Goal: Navigation & Orientation: Find specific page/section

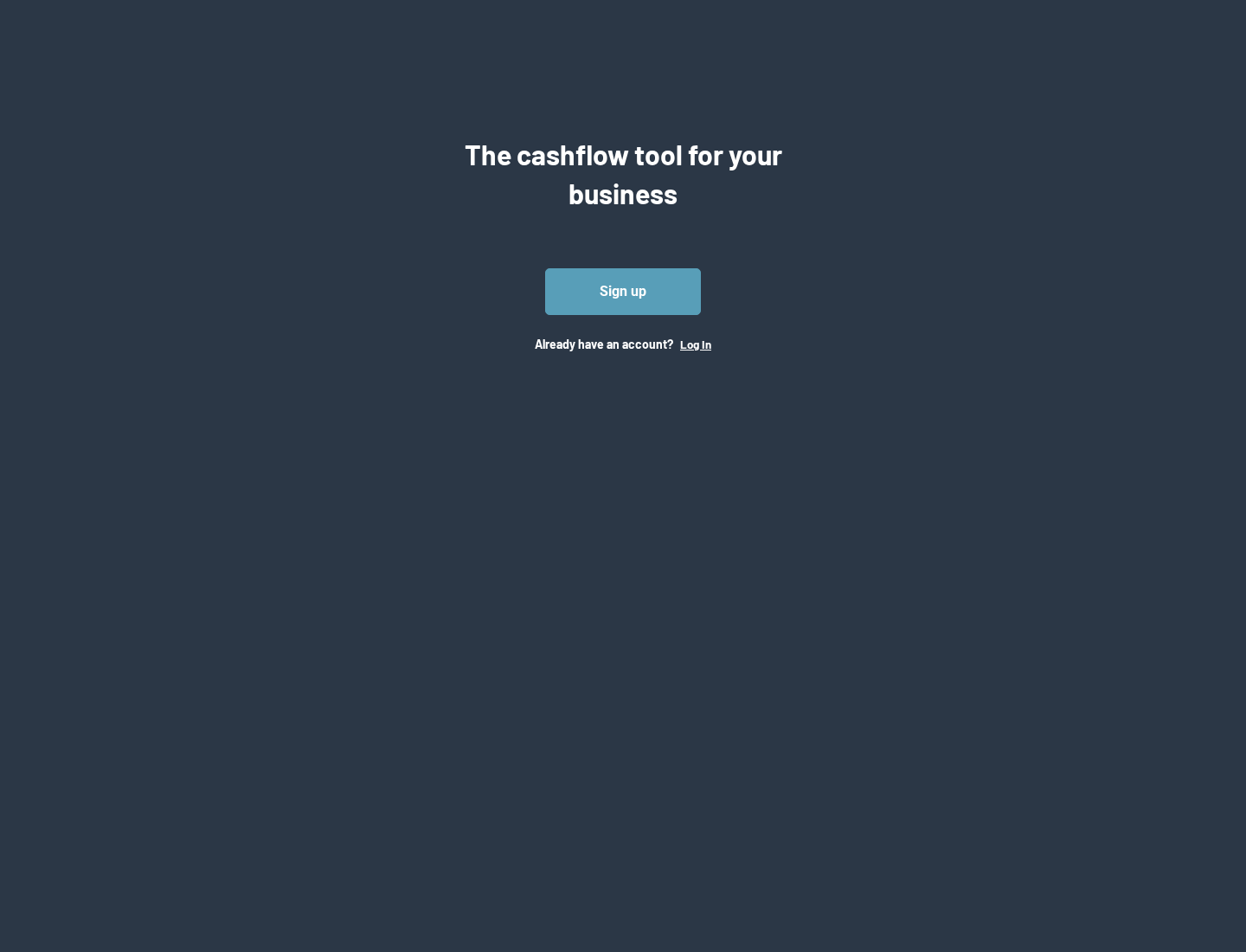
click at [695, 344] on button "Log In" at bounding box center [695, 345] width 31 height 14
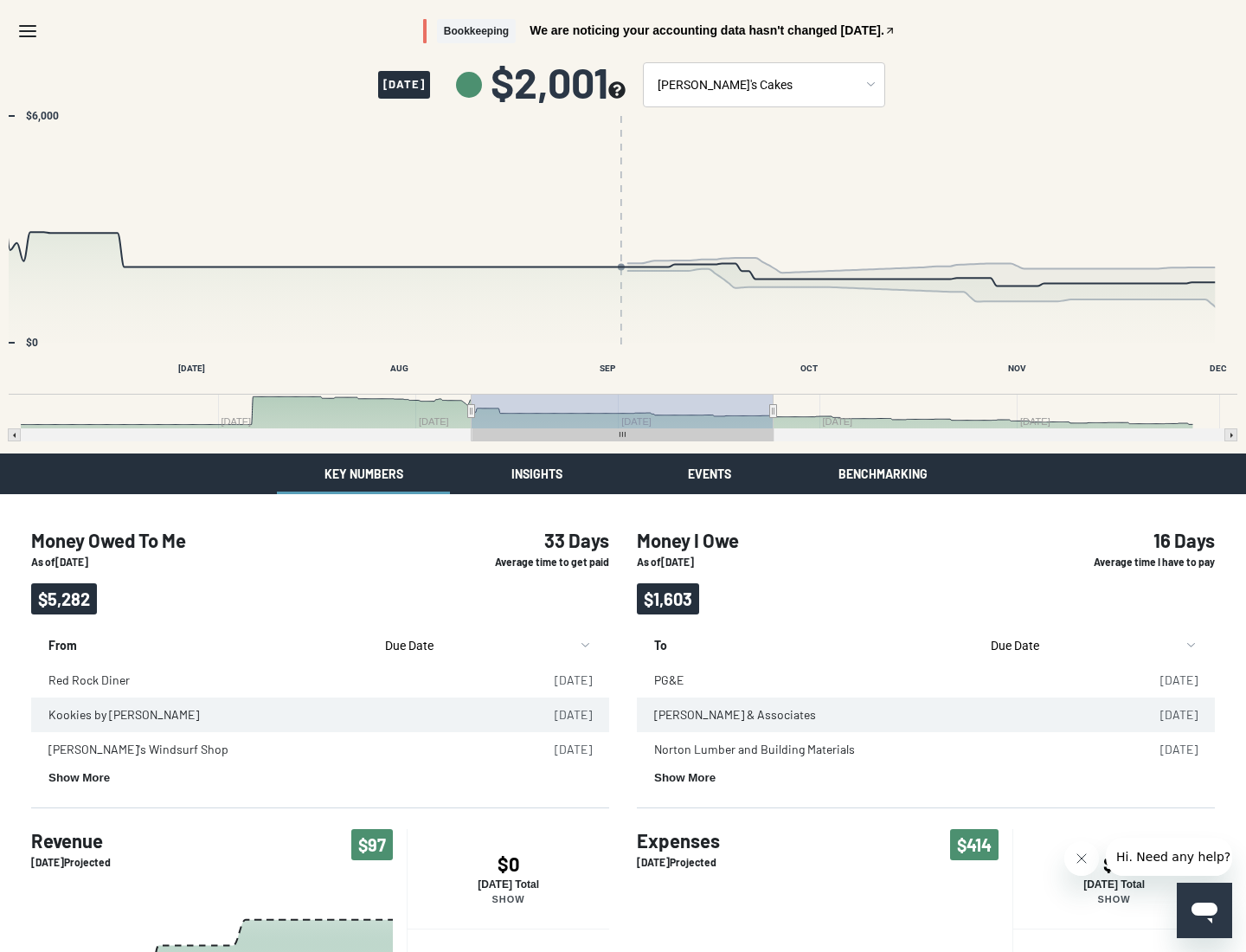
click at [537, 473] on button "Insights" at bounding box center [536, 473] width 173 height 41
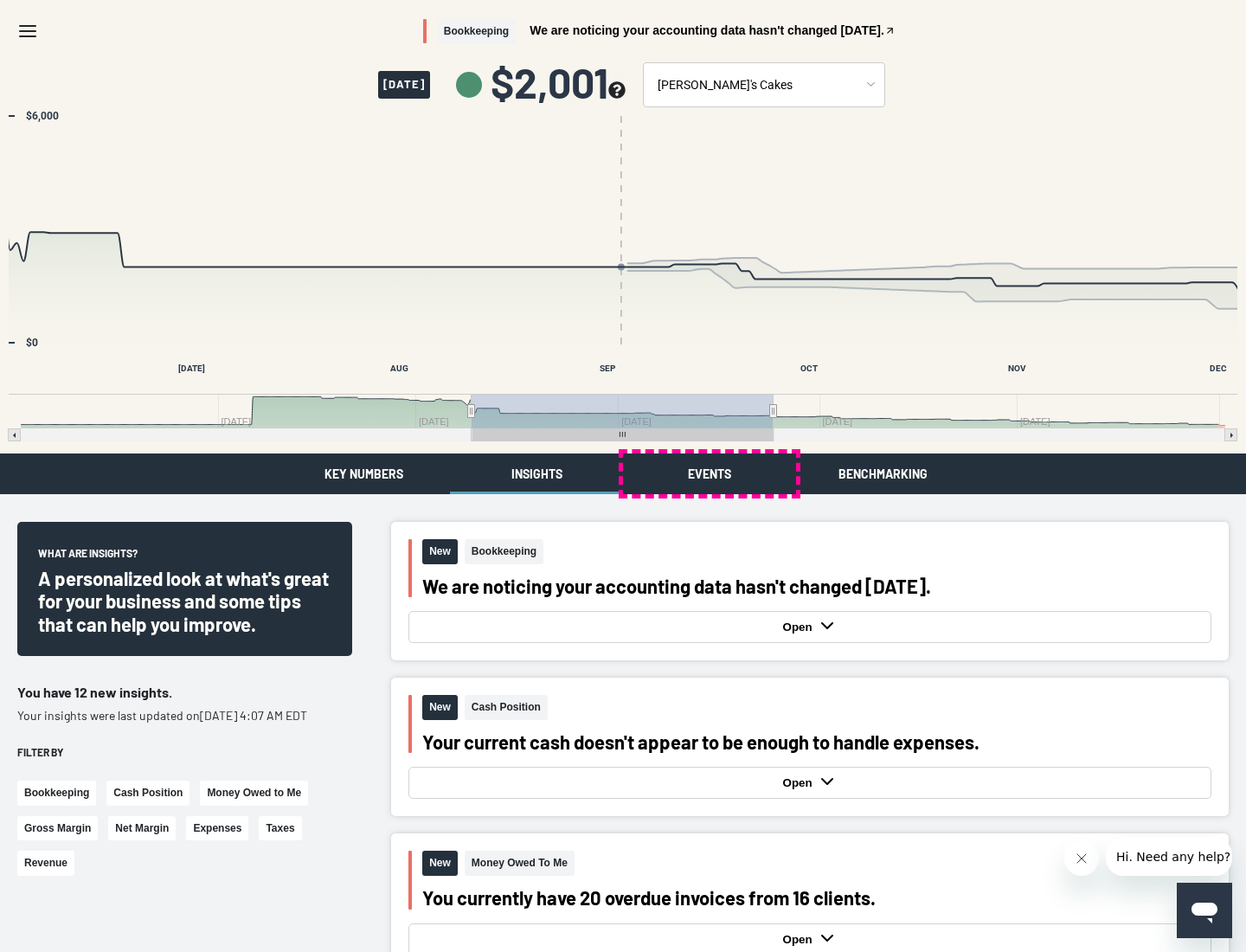
click at [710, 473] on button "Events" at bounding box center [709, 473] width 173 height 41
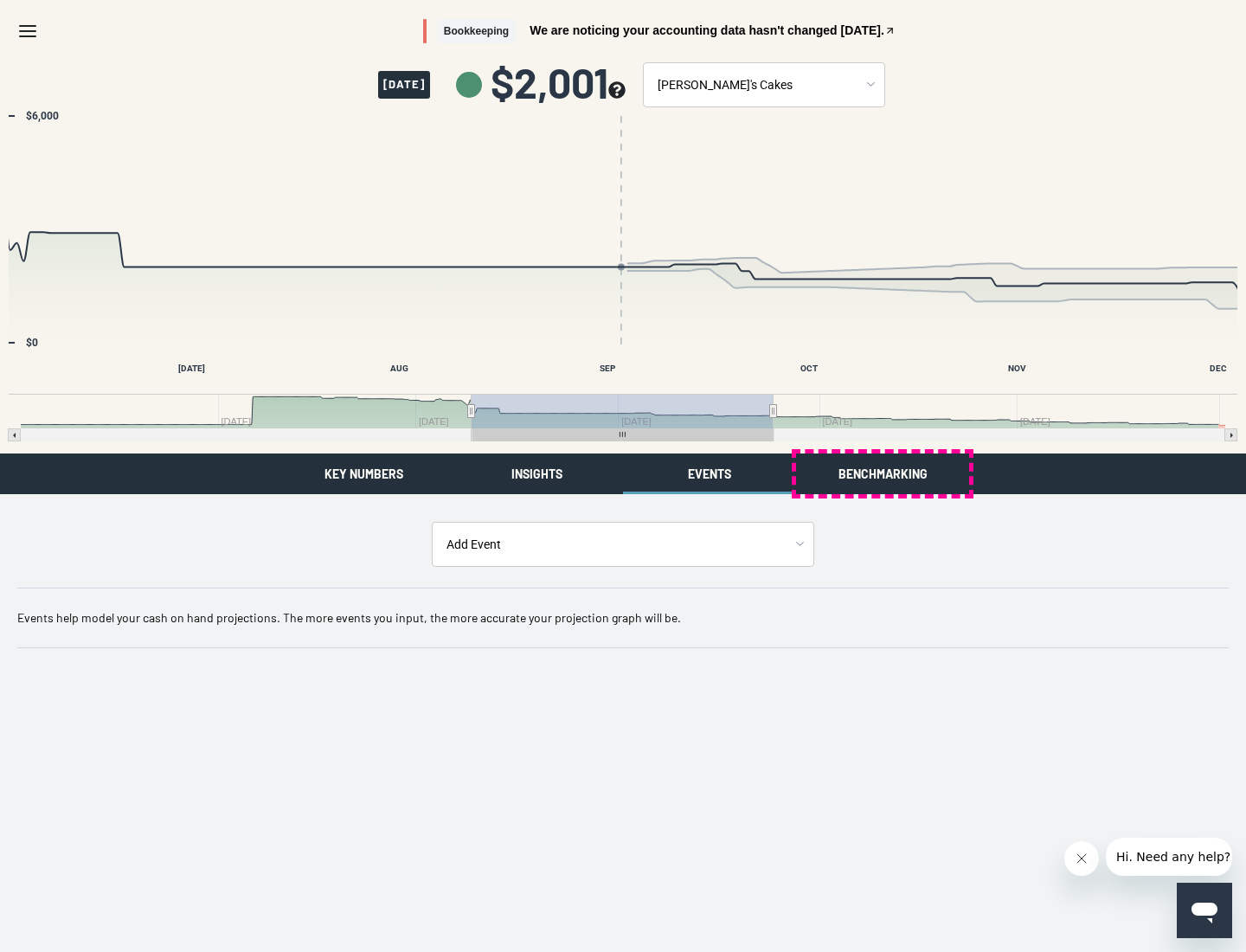
click at [883, 473] on button "Benchmarking" at bounding box center [882, 473] width 173 height 41
